Goal: Task Accomplishment & Management: Manage account settings

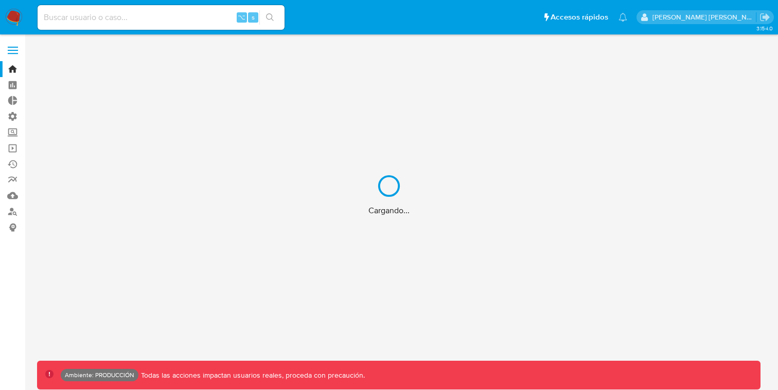
click at [14, 49] on div "Cargando..." at bounding box center [389, 195] width 778 height 390
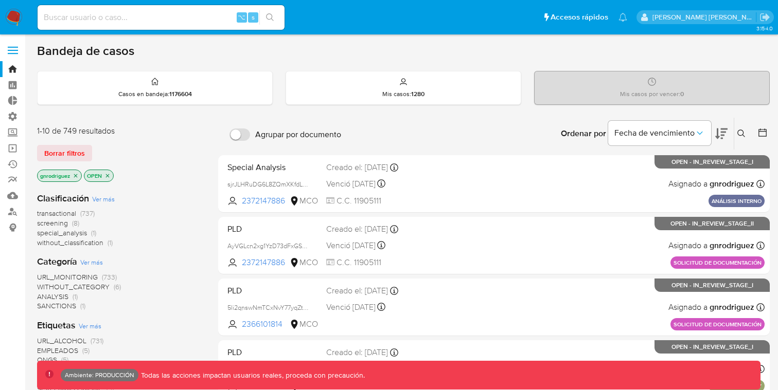
click at [16, 51] on label at bounding box center [13, 51] width 26 height 22
click at [0, 0] on input "checkbox" at bounding box center [0, 0] width 0 height 0
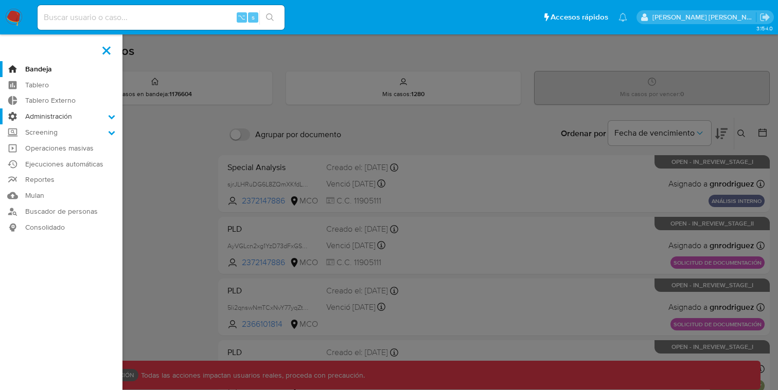
click at [61, 120] on label "Administración" at bounding box center [61, 117] width 122 height 16
click at [0, 0] on input "Administración" at bounding box center [0, 0] width 0 height 0
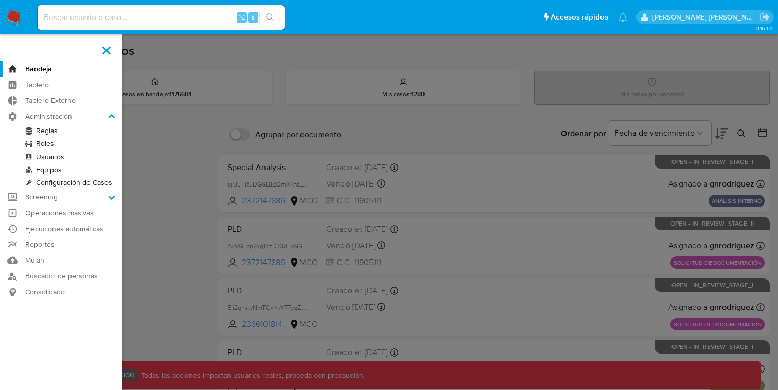
click at [41, 141] on link "Roles" at bounding box center [61, 143] width 122 height 13
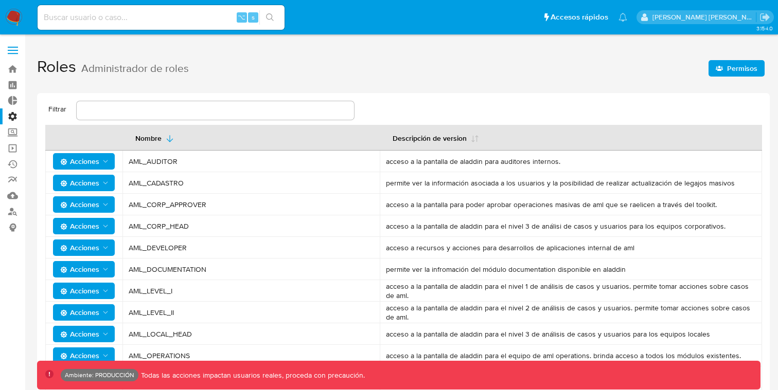
click at [714, 66] on button "Permisos" at bounding box center [736, 68] width 56 height 16
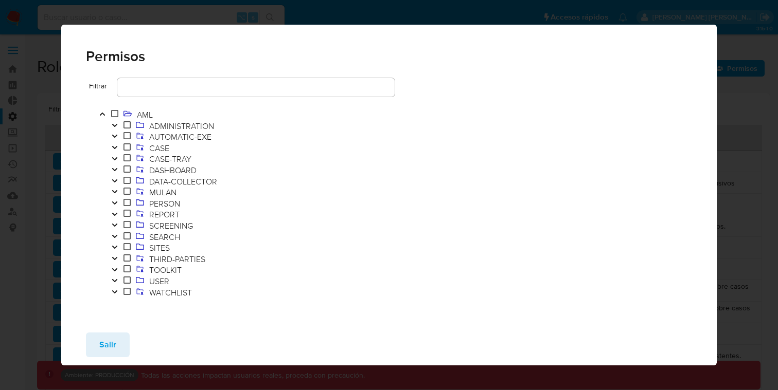
click at [115, 146] on icon "Toggle" at bounding box center [114, 148] width 7 height 6
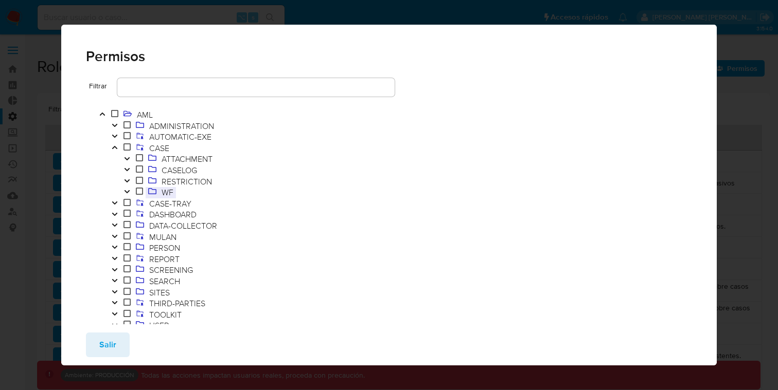
click at [163, 193] on span "WF" at bounding box center [167, 192] width 17 height 11
click at [131, 191] on button "Toggle" at bounding box center [127, 192] width 12 height 11
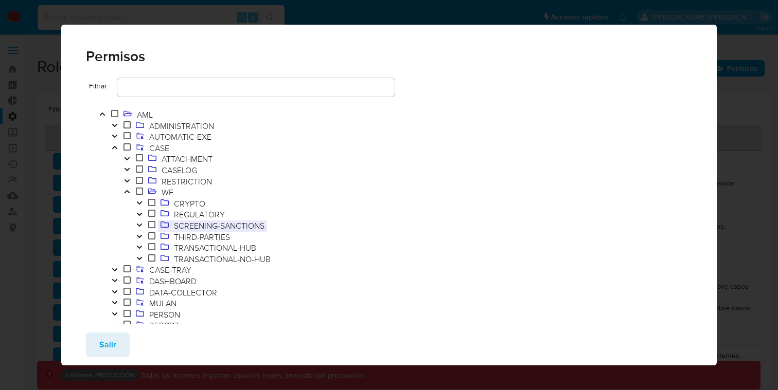
click at [203, 226] on span "SCREENING-SANCTIONS" at bounding box center [219, 225] width 96 height 11
click at [136, 227] on icon "Toggle" at bounding box center [139, 225] width 7 height 6
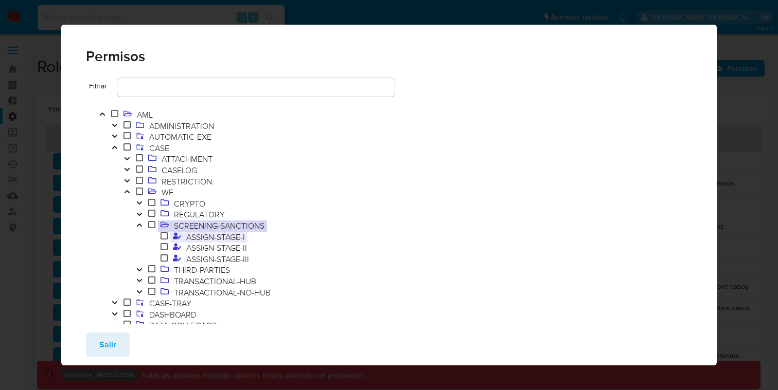
click at [200, 240] on span "ASSIGN-STAGE-I" at bounding box center [216, 236] width 64 height 11
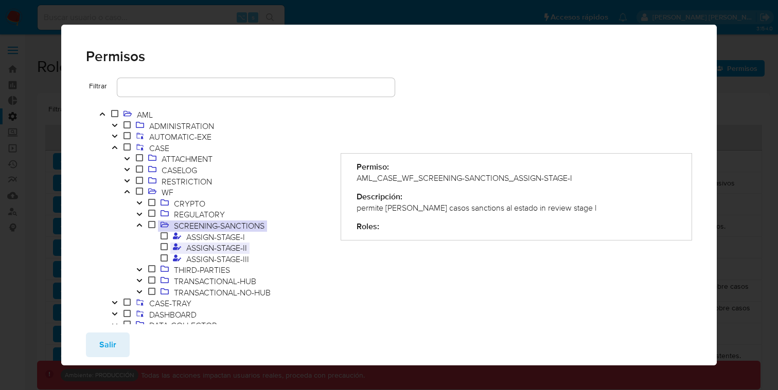
click at [220, 246] on span "ASSIGN-STAGE-II" at bounding box center [217, 247] width 66 height 11
click at [237, 259] on span "ASSIGN-STAGE-III" at bounding box center [218, 259] width 68 height 11
